Goal: Task Accomplishment & Management: Use online tool/utility

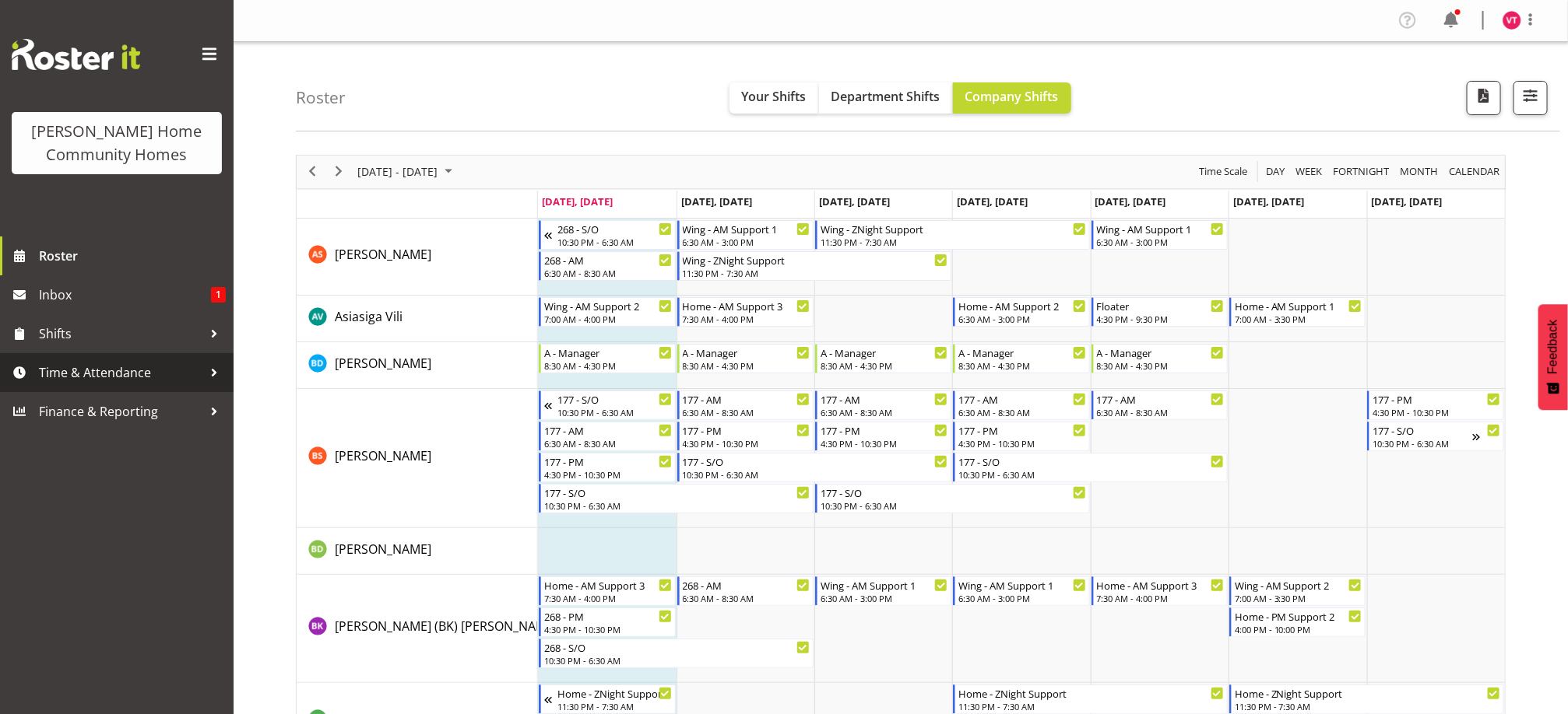
click at [192, 370] on span "Time & Attendance" at bounding box center [120, 373] width 164 height 24
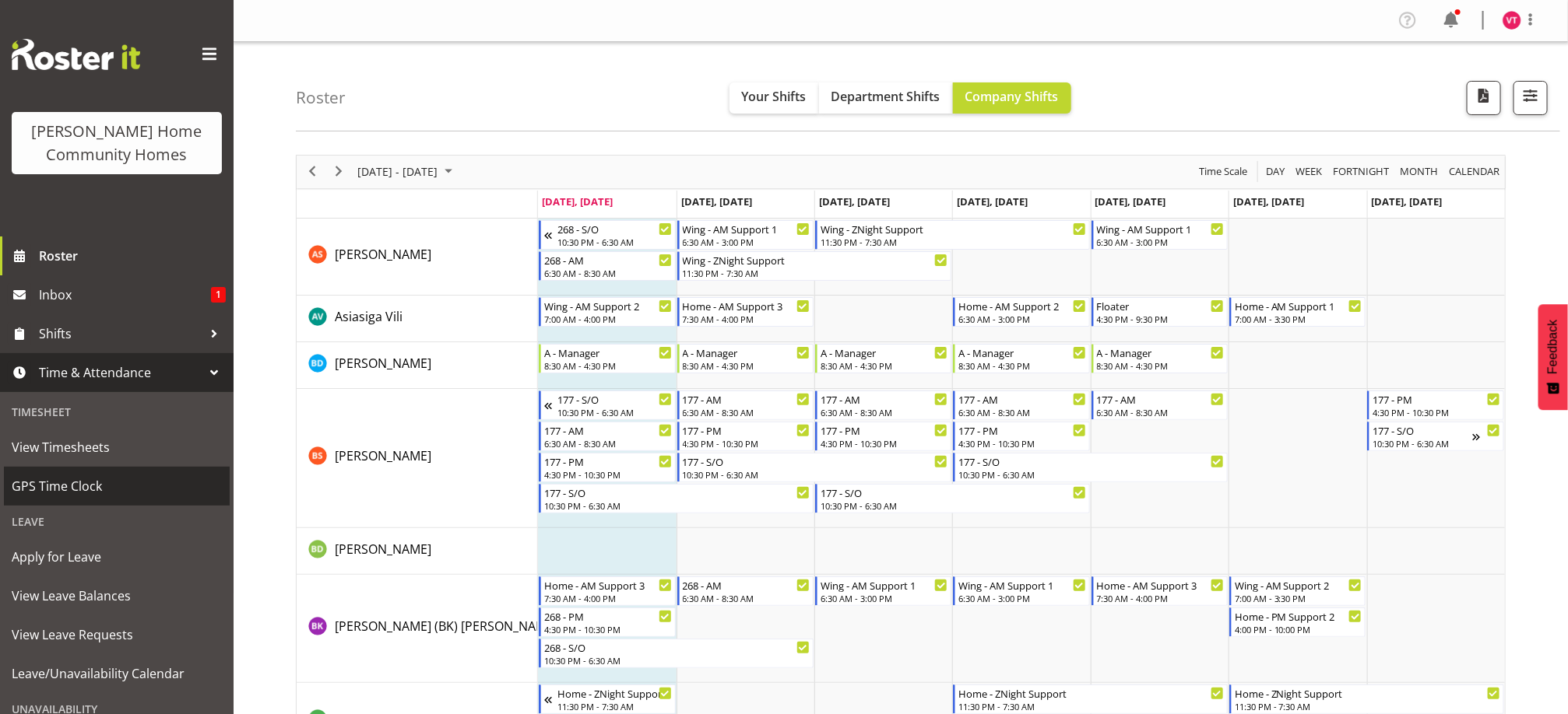
click at [132, 488] on span "GPS Time Clock" at bounding box center [117, 487] width 210 height 24
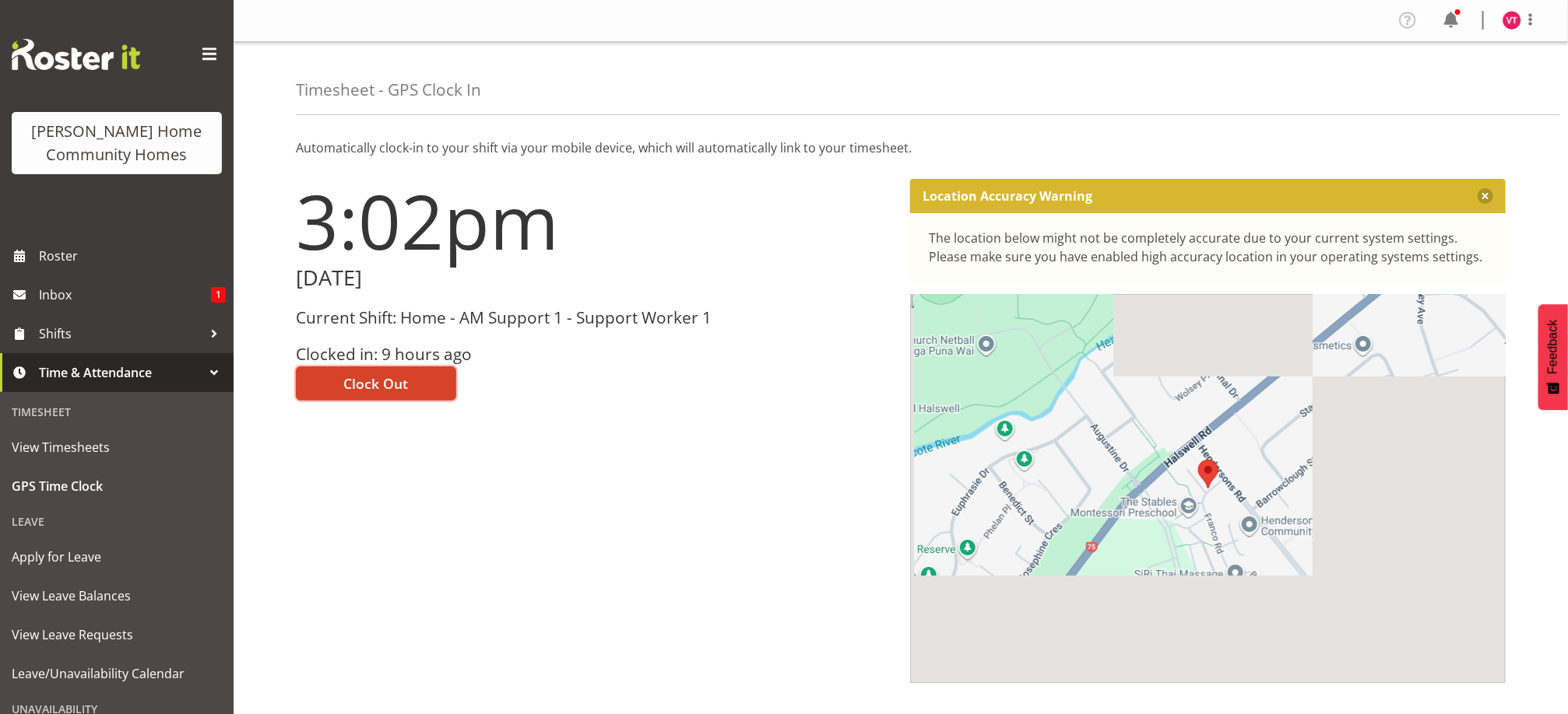
click at [374, 382] on span "Clock Out" at bounding box center [377, 383] width 64 height 20
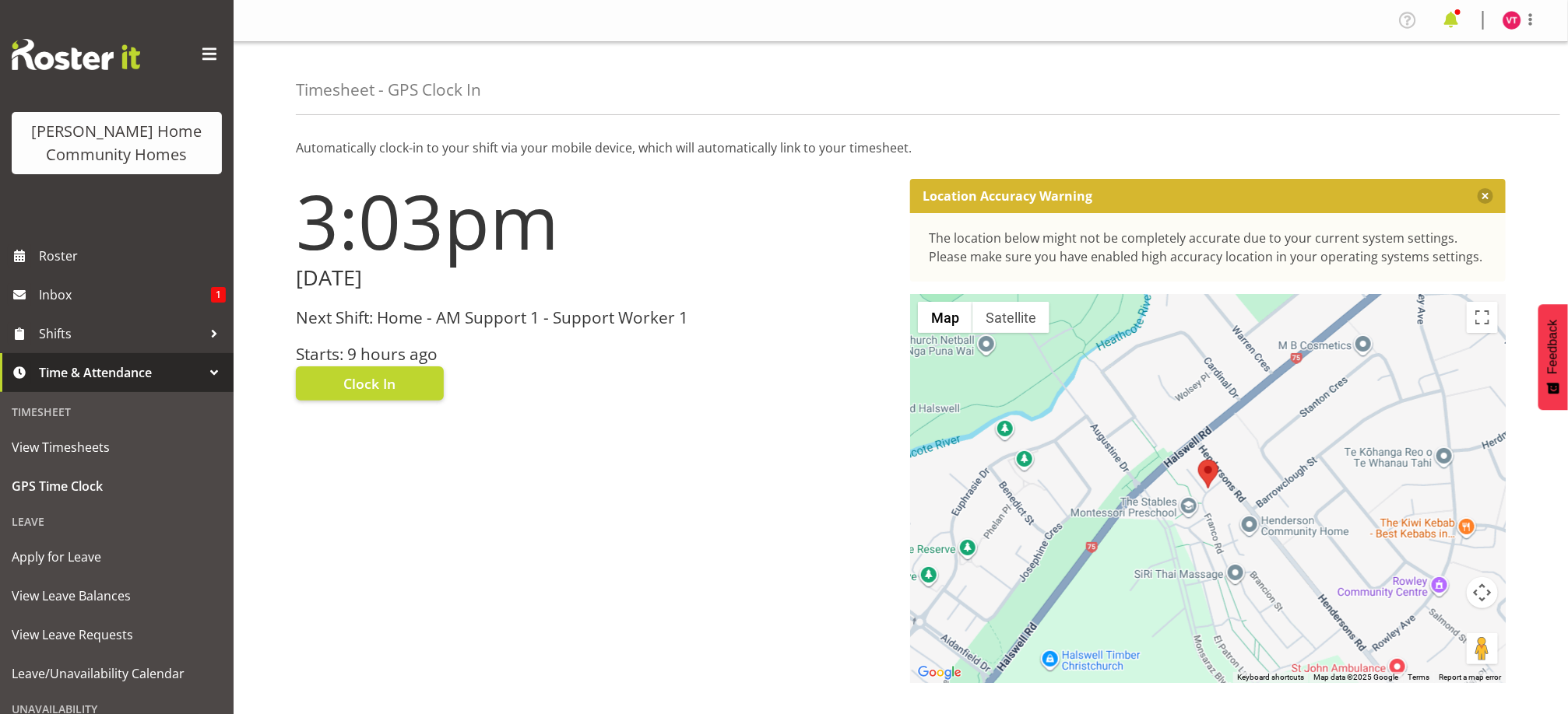
click at [1453, 31] on span at bounding box center [1451, 20] width 25 height 25
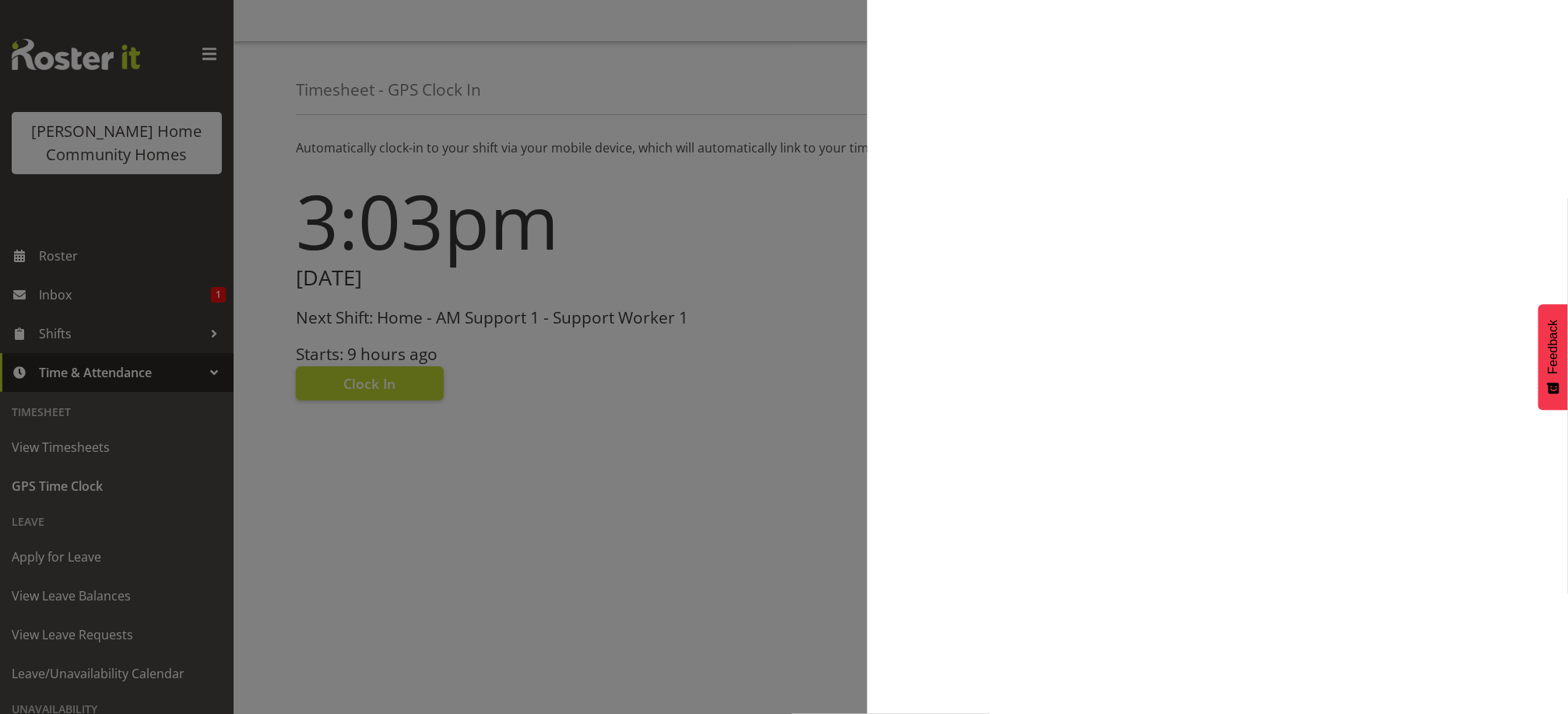
click at [1453, 31] on div at bounding box center [1218, 357] width 701 height 714
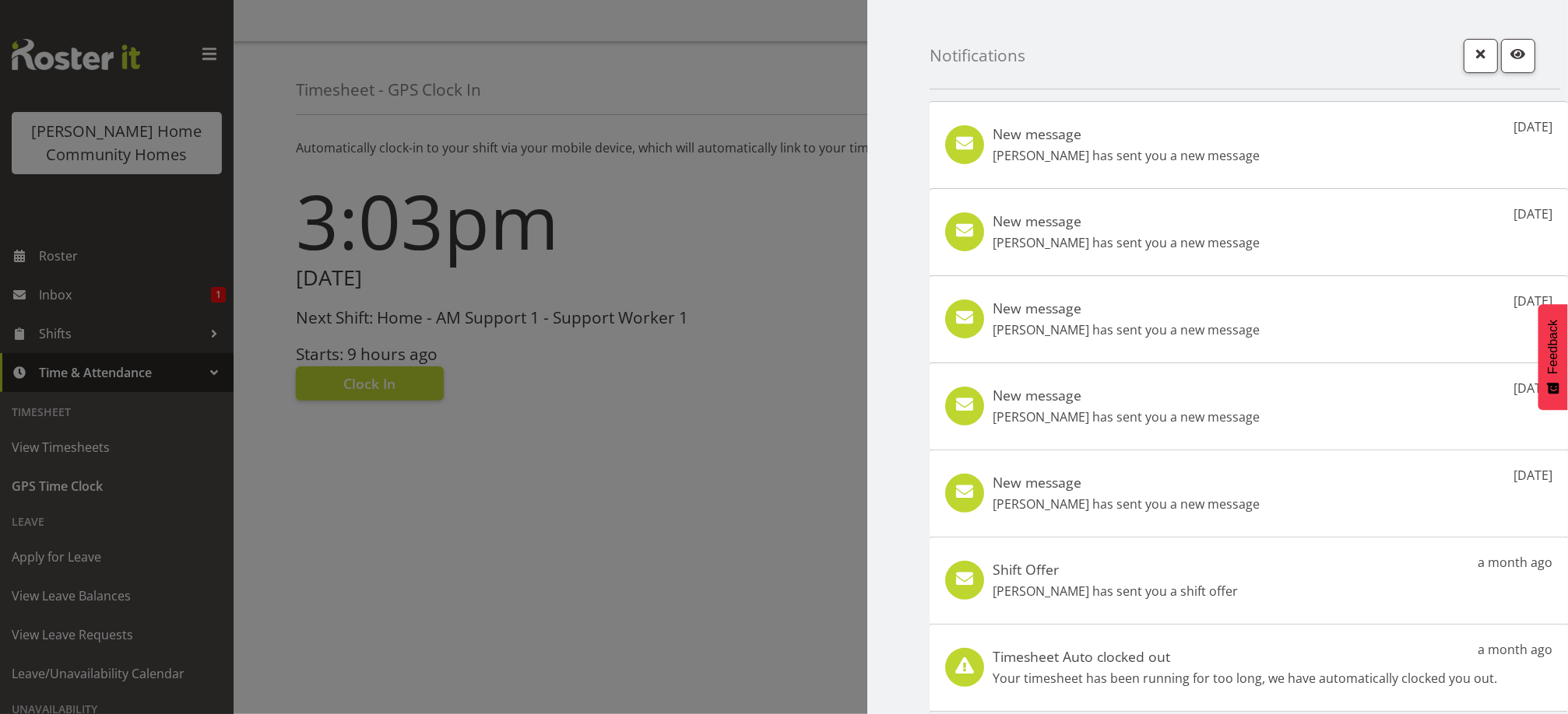
click at [642, 230] on div at bounding box center [784, 357] width 1568 height 714
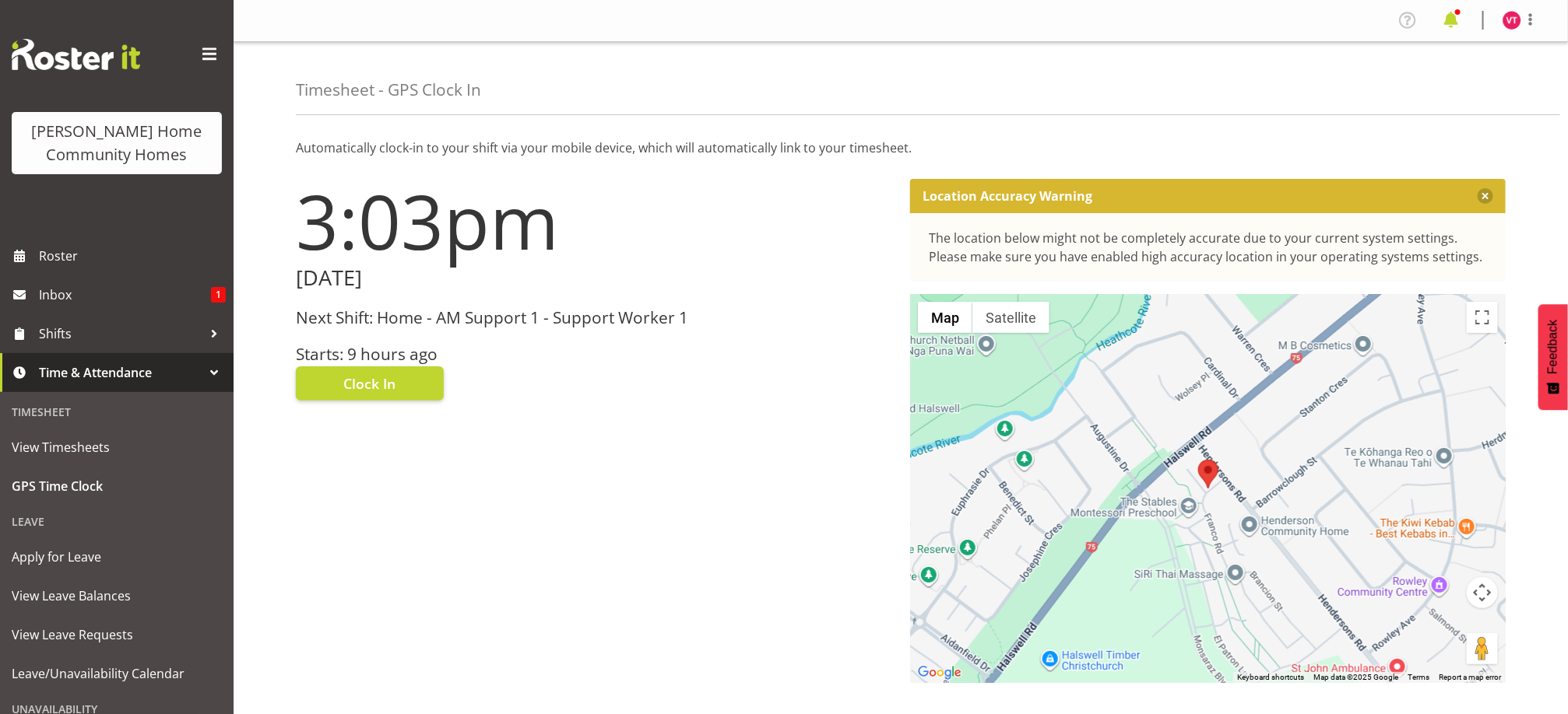
click at [1449, 24] on span at bounding box center [1451, 20] width 25 height 25
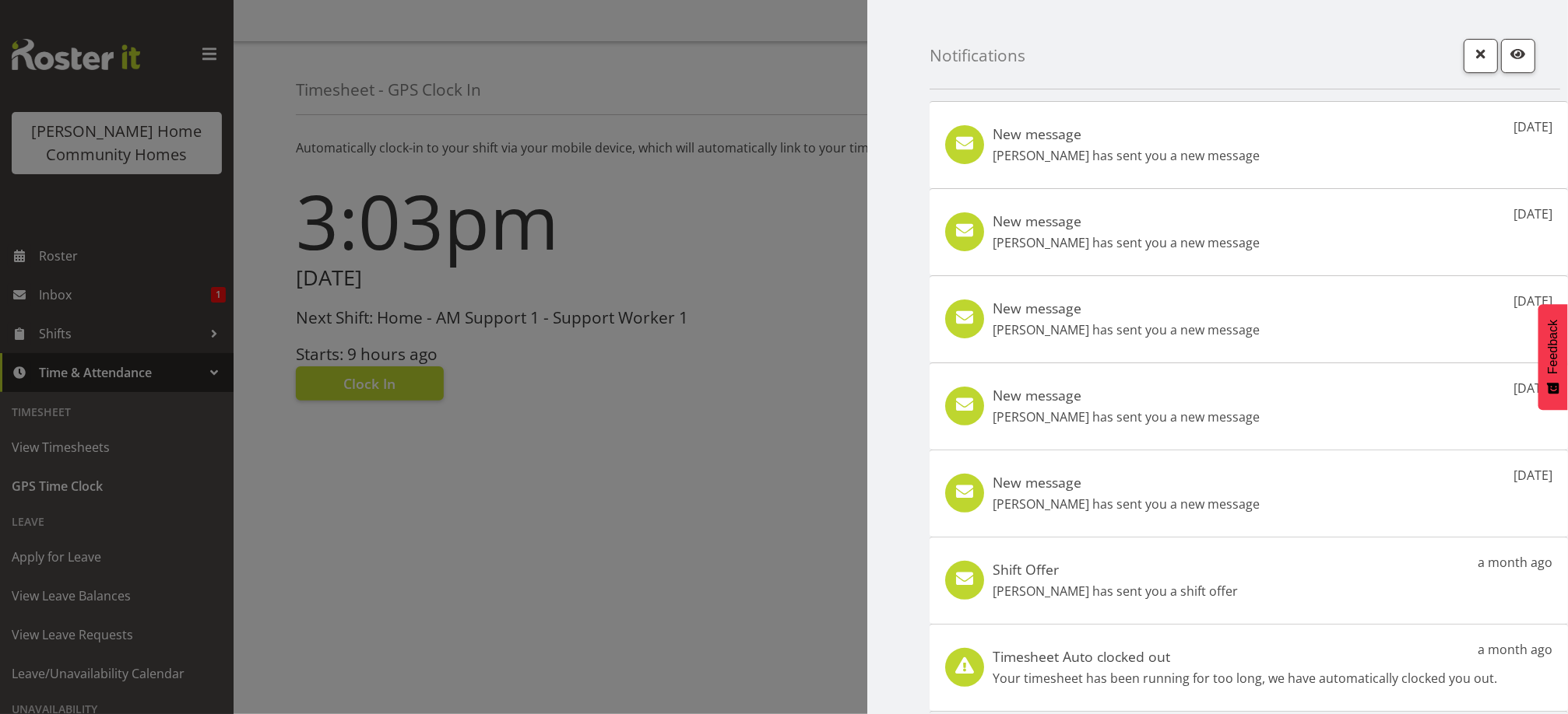
click at [1449, 24] on div "Notifications" at bounding box center [1245, 45] width 630 height 90
click at [376, 400] on div at bounding box center [784, 357] width 1568 height 714
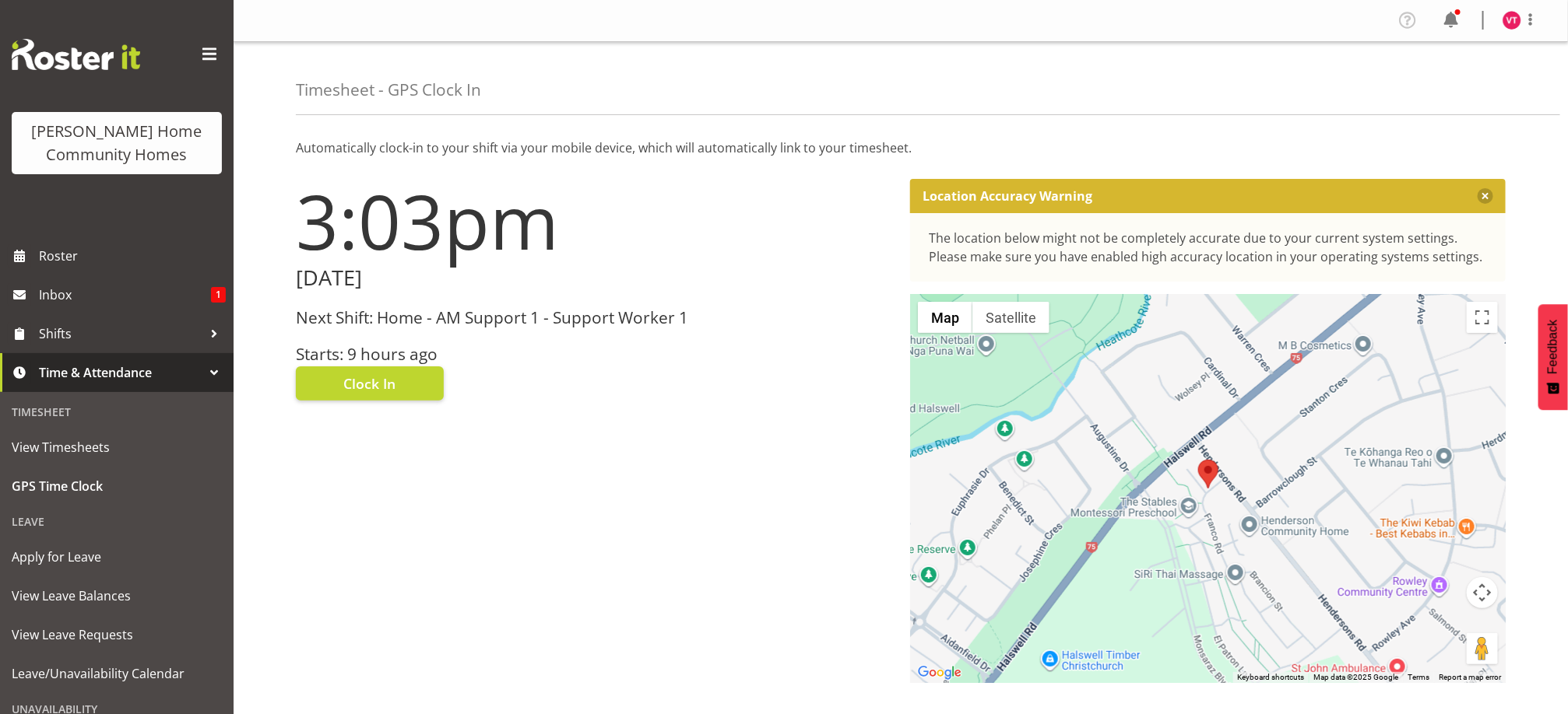
click at [376, 400] on div at bounding box center [784, 357] width 1568 height 714
click at [112, 253] on span "Roster" at bounding box center [132, 256] width 187 height 24
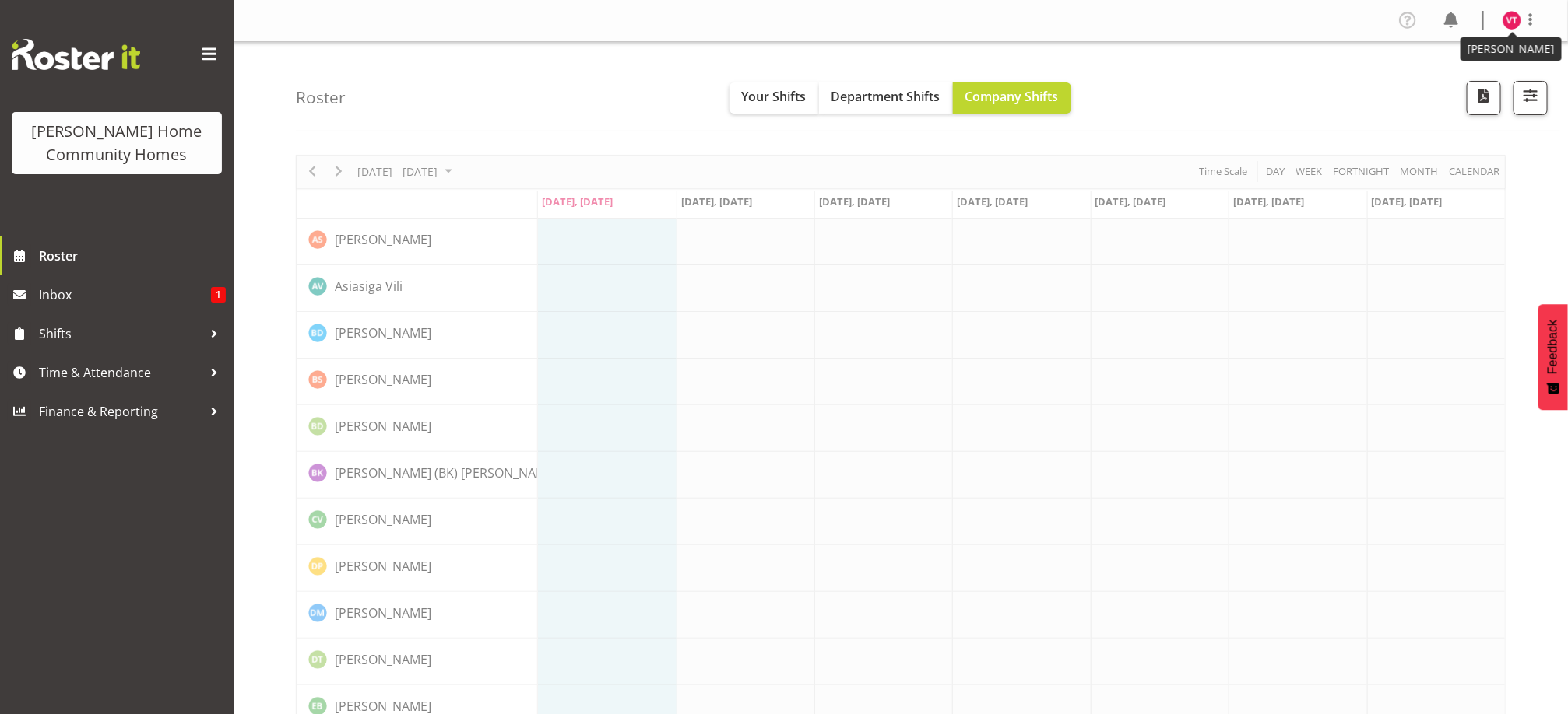
click at [1509, 24] on img at bounding box center [1512, 20] width 19 height 19
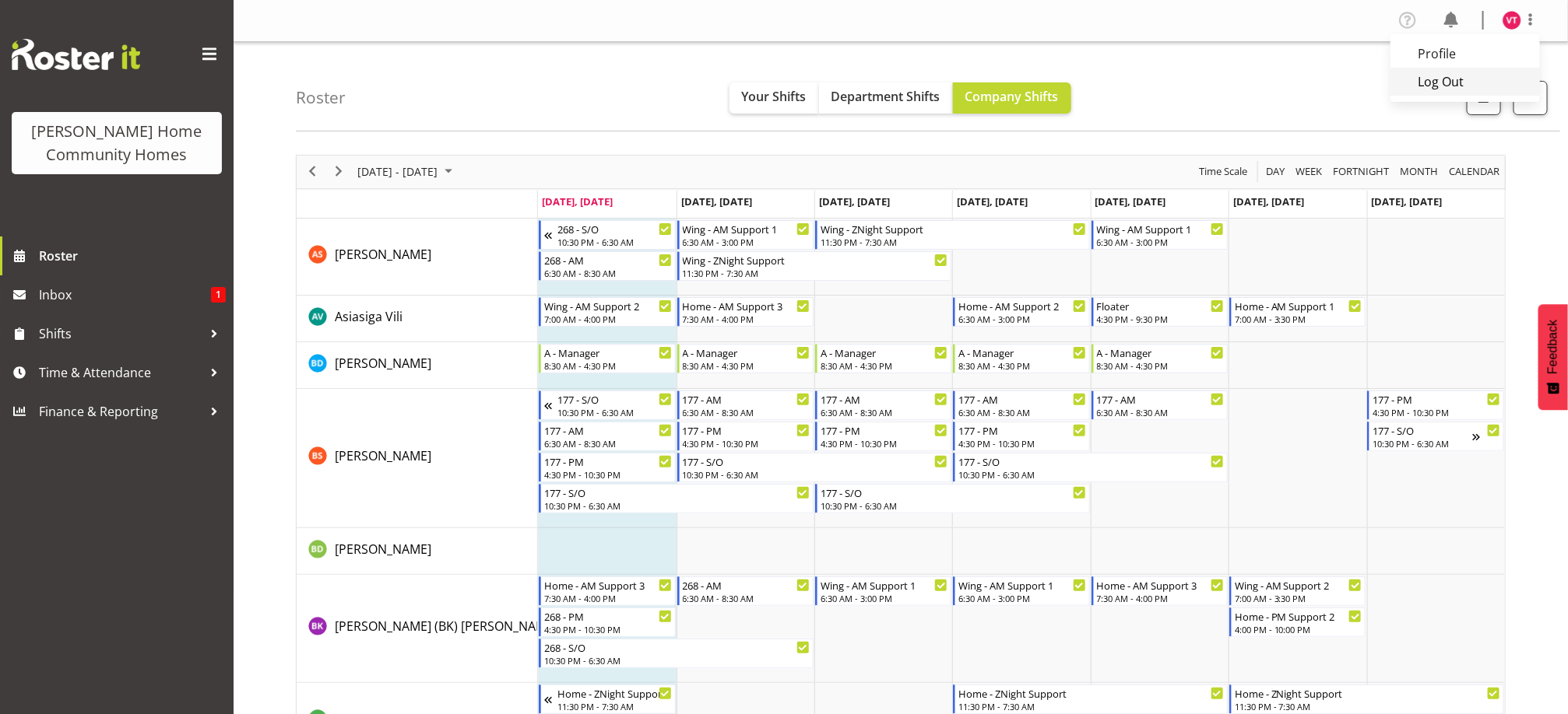
click at [1459, 81] on link "Log Out" at bounding box center [1465, 81] width 149 height 28
